Goal: Task Accomplishment & Management: Complete application form

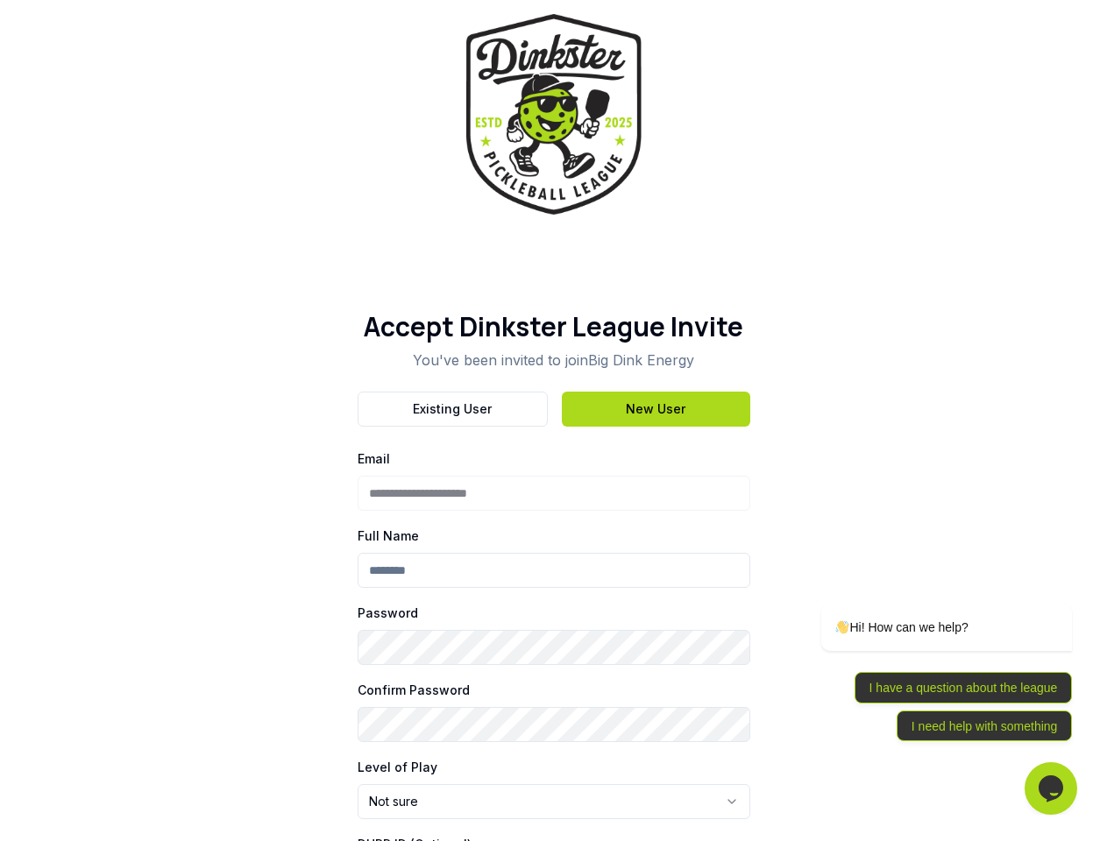
click at [553, 421] on div "Existing User New User" at bounding box center [554, 409] width 393 height 35
click at [452, 409] on button "Existing User" at bounding box center [453, 409] width 190 height 35
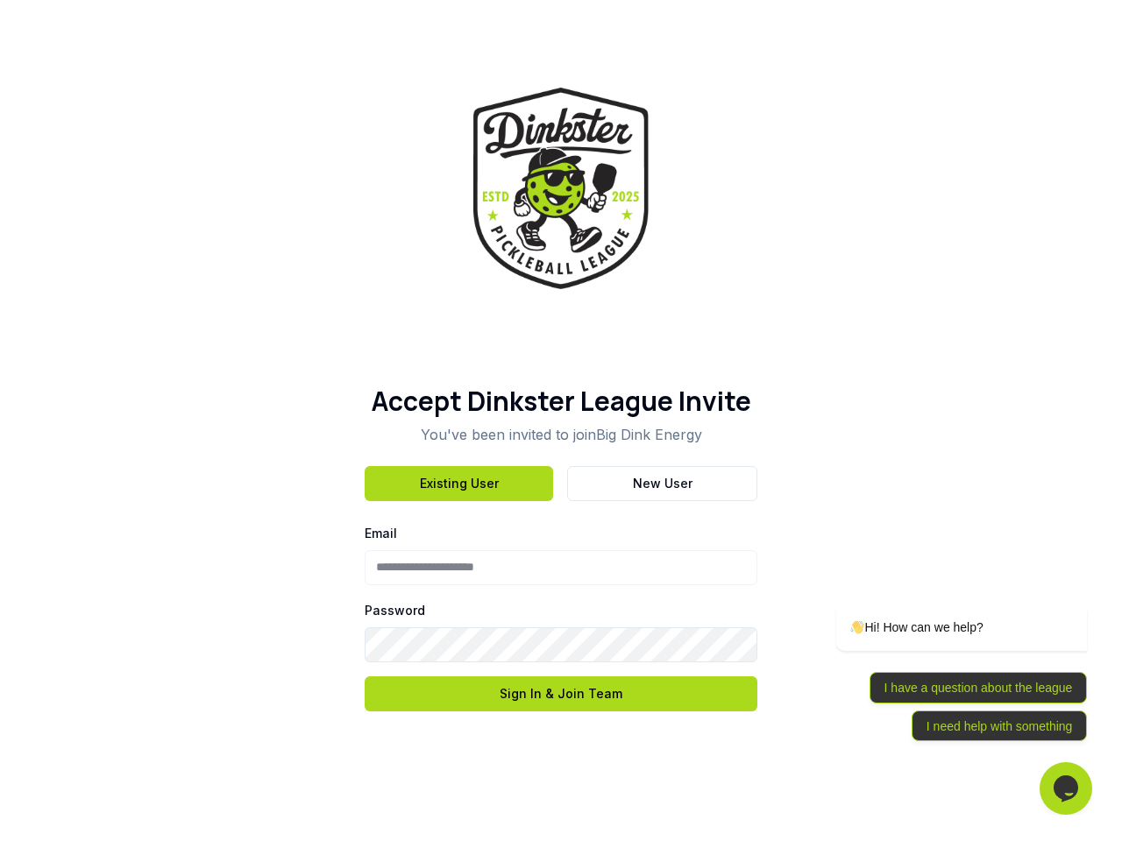
click at [656, 409] on h1 "Accept Dinkster League Invite" at bounding box center [561, 402] width 393 height 32
click at [554, 802] on div "**********" at bounding box center [561, 420] width 1122 height 841
click at [1051, 789] on div "Opens Chat This icon Opens the chat window." at bounding box center [1065, 789] width 53 height 28
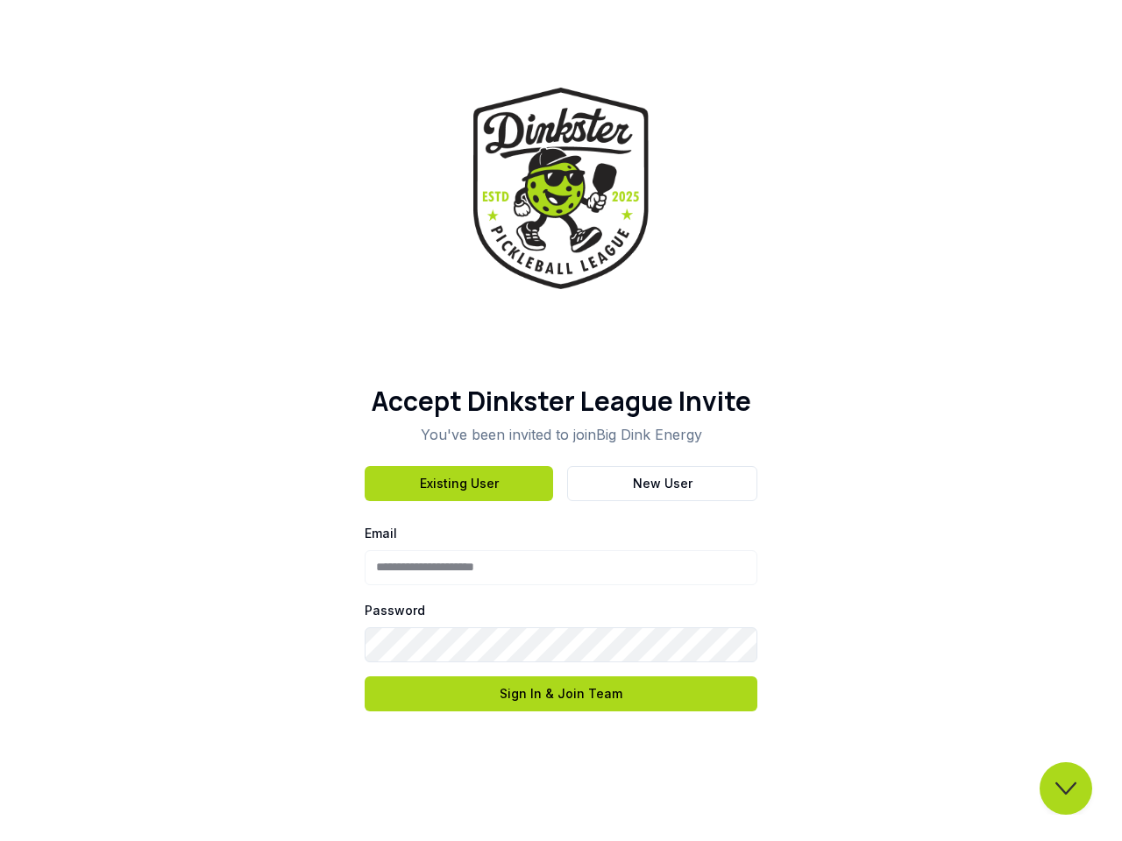
click at [1060, 578] on div "Back Rate this chat Upload File Insert emoji Dinkster Support Need help? Search…" at bounding box center [942, 519] width 307 height 456
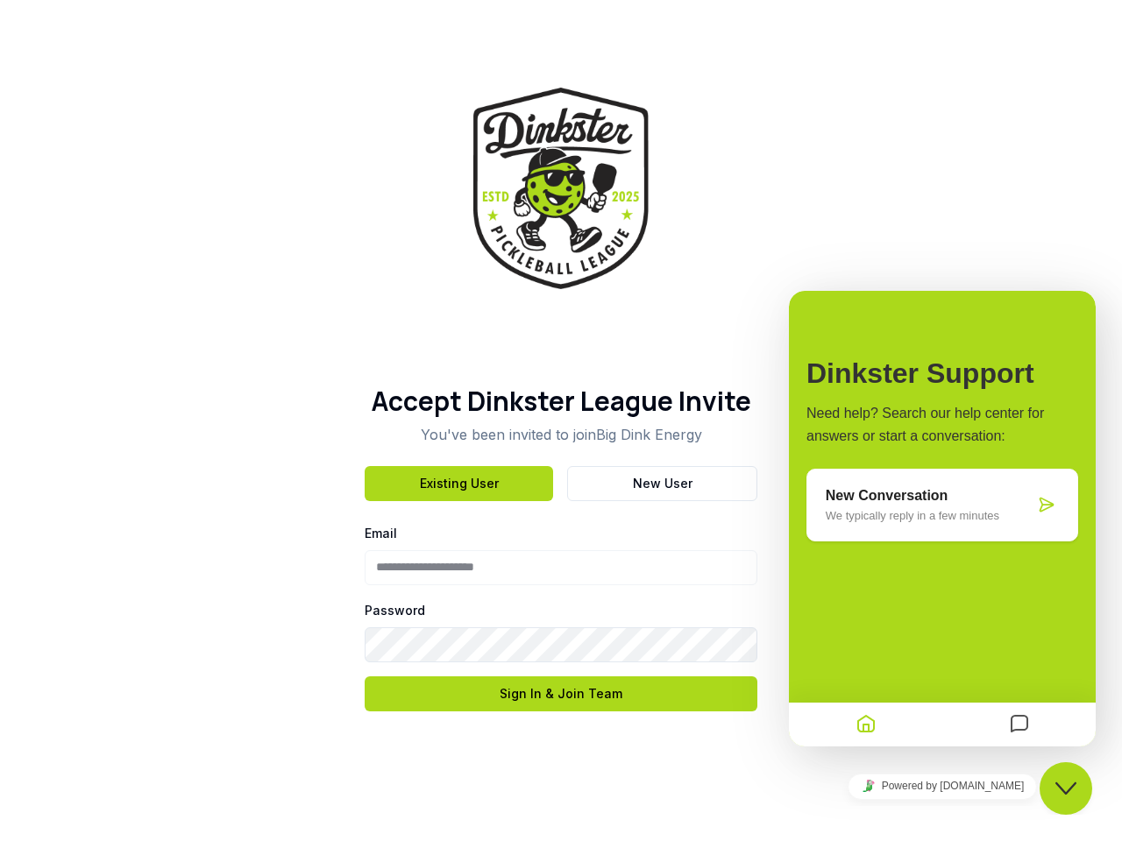
click at [924, 673] on div "Dinkster Support Need help? Search our help center for answers or start a conve…" at bounding box center [942, 519] width 307 height 456
click at [963, 688] on div "Dinkster Support Need help? Search our help center for answers or start a conve…" at bounding box center [942, 519] width 307 height 456
click at [984, 726] on div at bounding box center [1018, 725] width 153 height 34
